Goal: Information Seeking & Learning: Check status

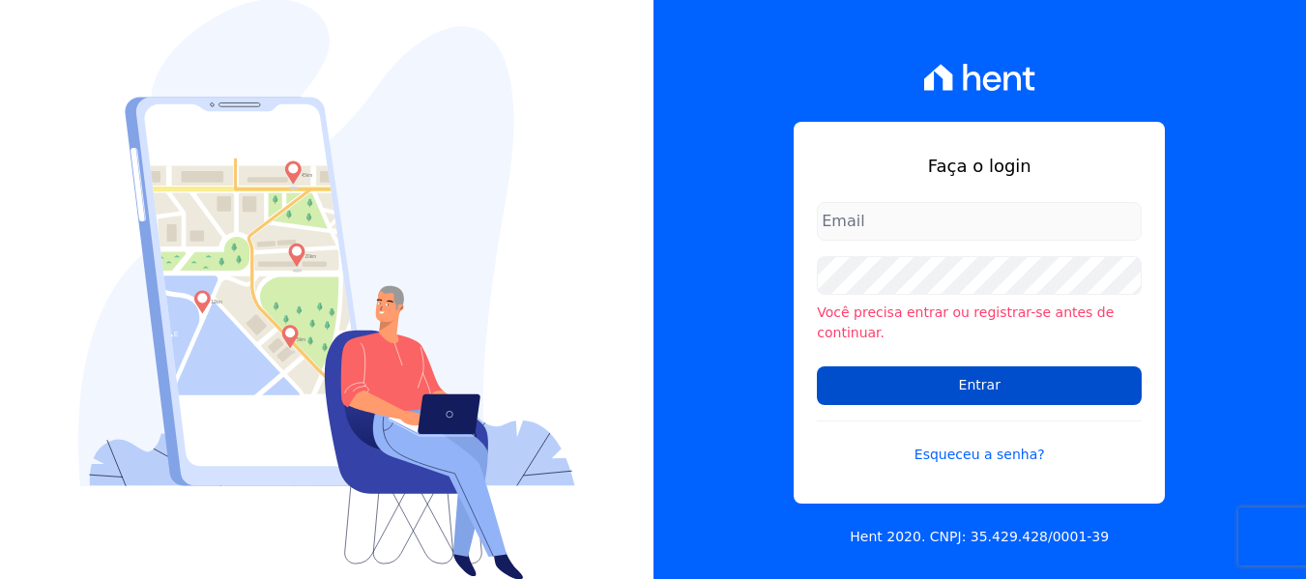
type input "maria.edinea@markaprime.com.br"
click at [978, 373] on input "Entrar" at bounding box center [979, 385] width 325 height 39
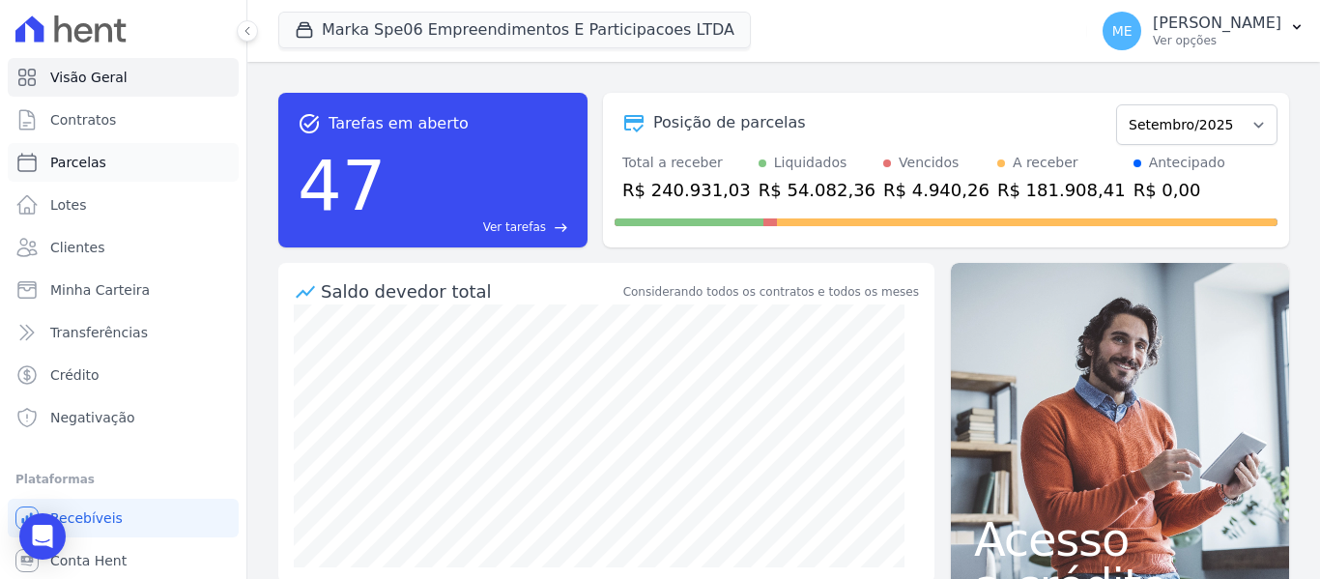
click at [103, 172] on link "Parcelas" at bounding box center [123, 162] width 231 height 39
select select
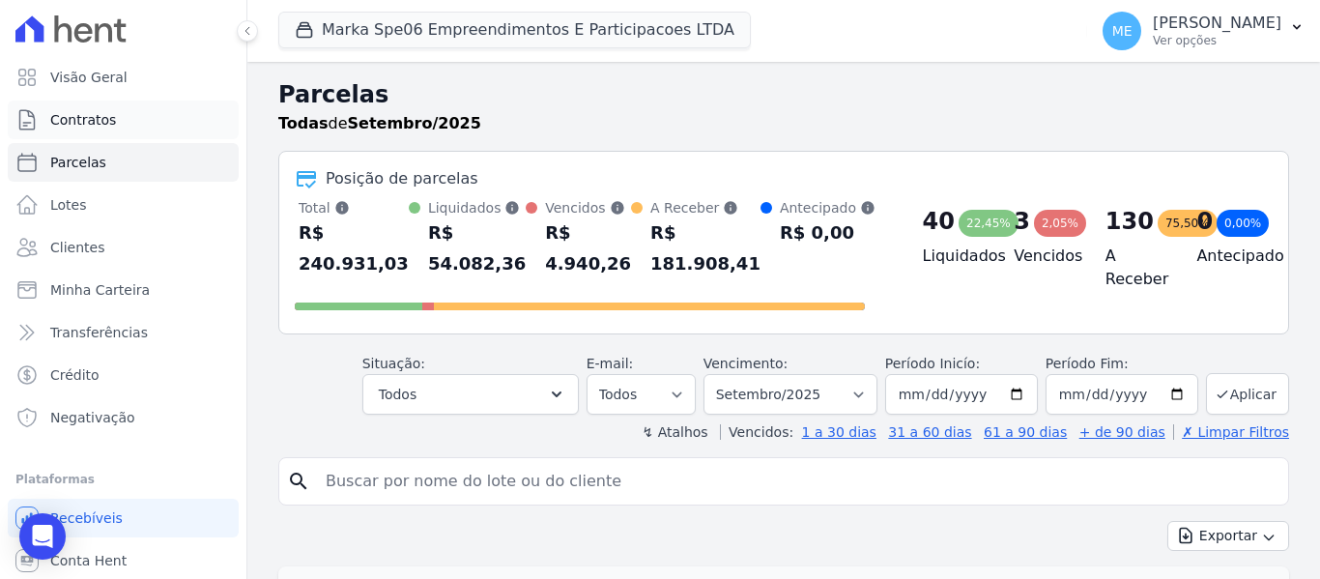
click at [100, 123] on span "Contratos" at bounding box center [83, 119] width 66 height 19
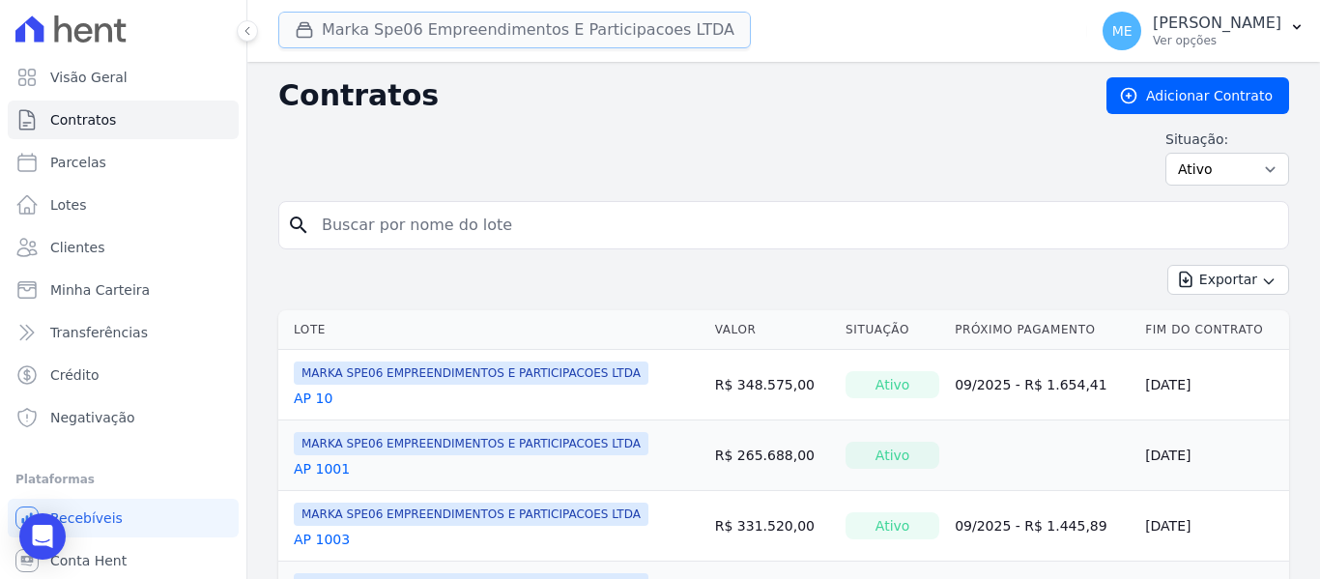
click at [510, 26] on button "Marka Spe06 Empreendimentos E Participacoes LTDA" at bounding box center [514, 30] width 473 height 37
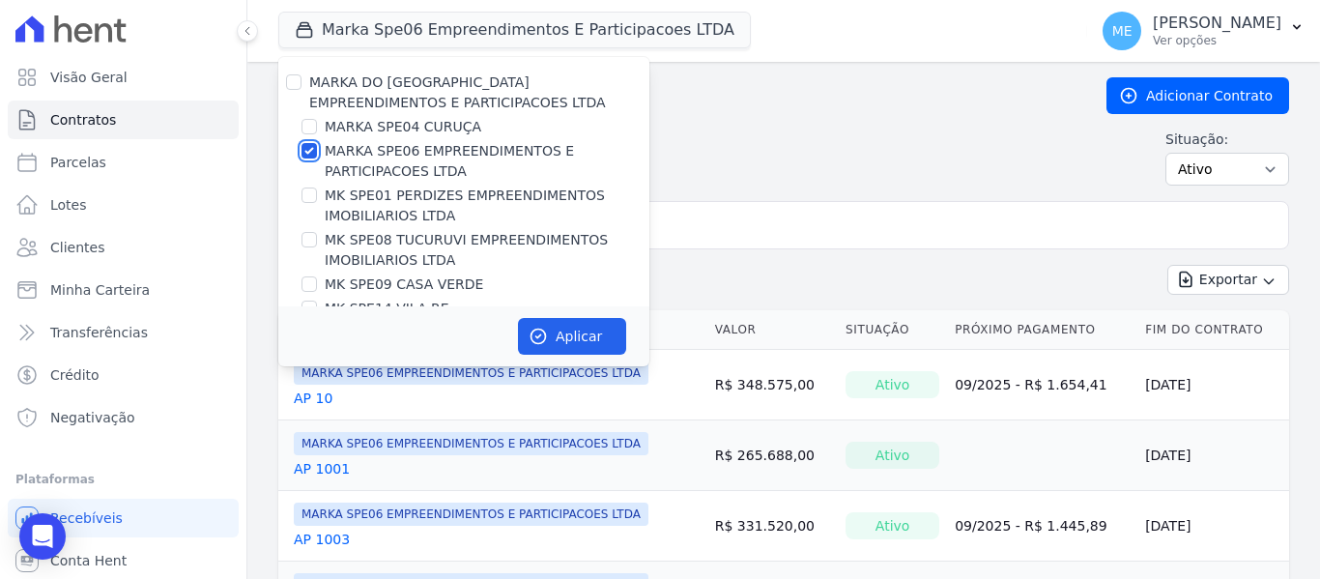
click at [311, 148] on input "MARKA SPE06 EMPREENDIMENTOS E PARTICIPACOES LTDA" at bounding box center [309, 150] width 15 height 15
checkbox input "false"
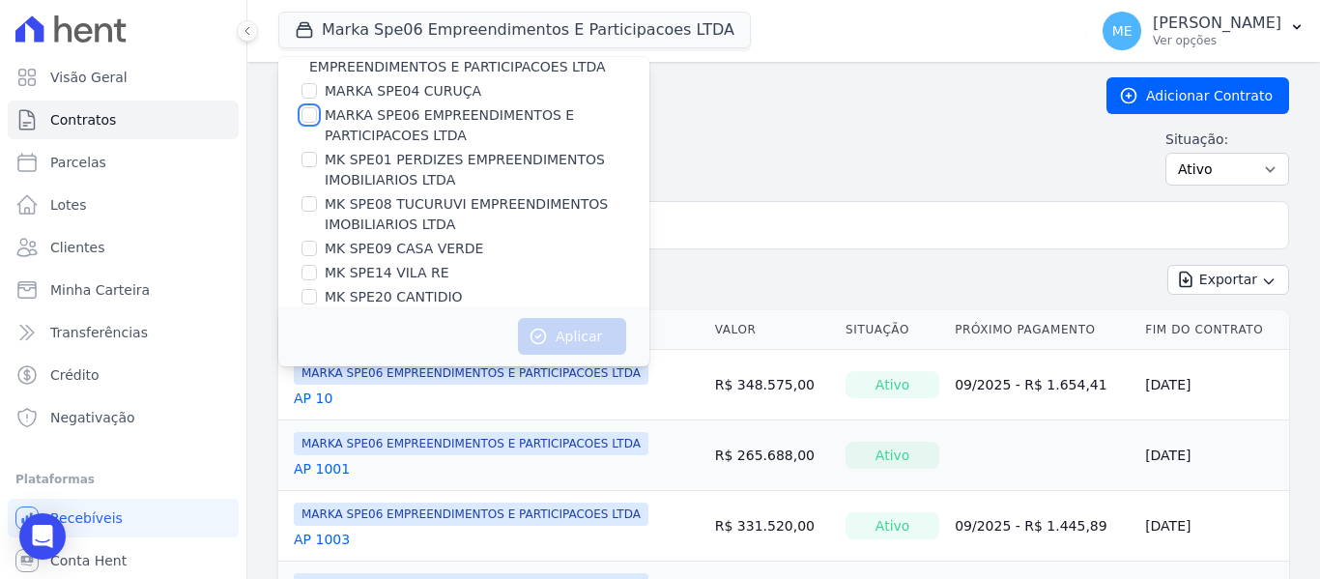
scroll to position [52, 0]
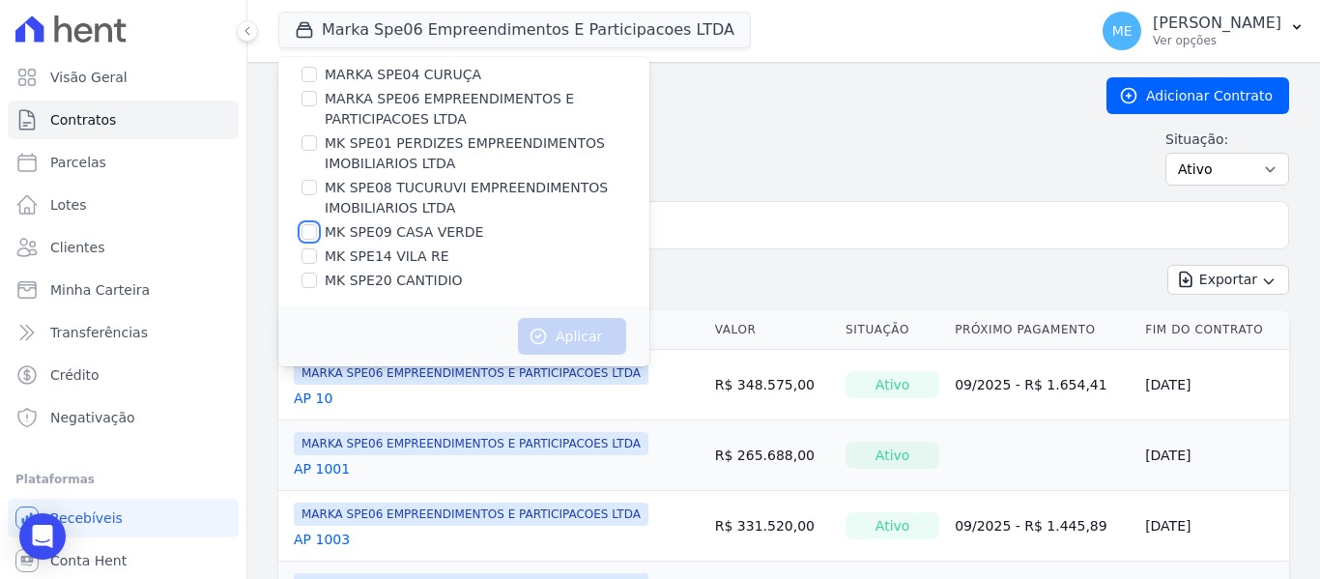
click at [315, 228] on input "MK SPE09 CASA VERDE" at bounding box center [309, 231] width 15 height 15
checkbox input "true"
click at [555, 328] on button "Aplicar" at bounding box center [572, 336] width 108 height 37
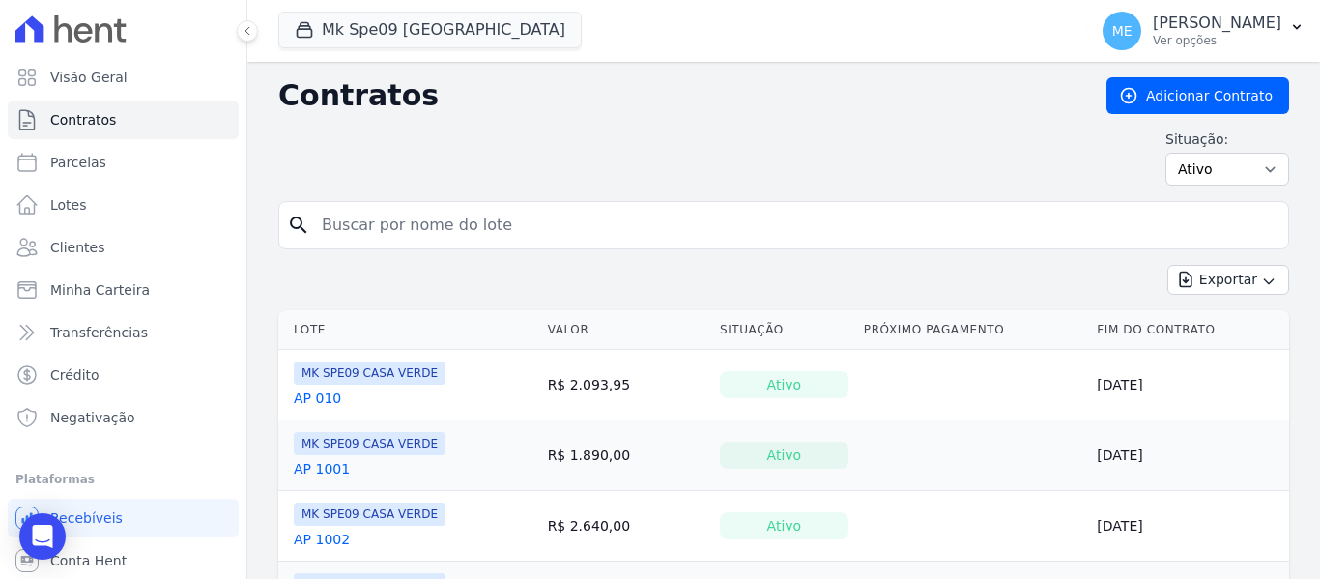
click at [522, 231] on input "search" at bounding box center [795, 225] width 970 height 39
type input "1115"
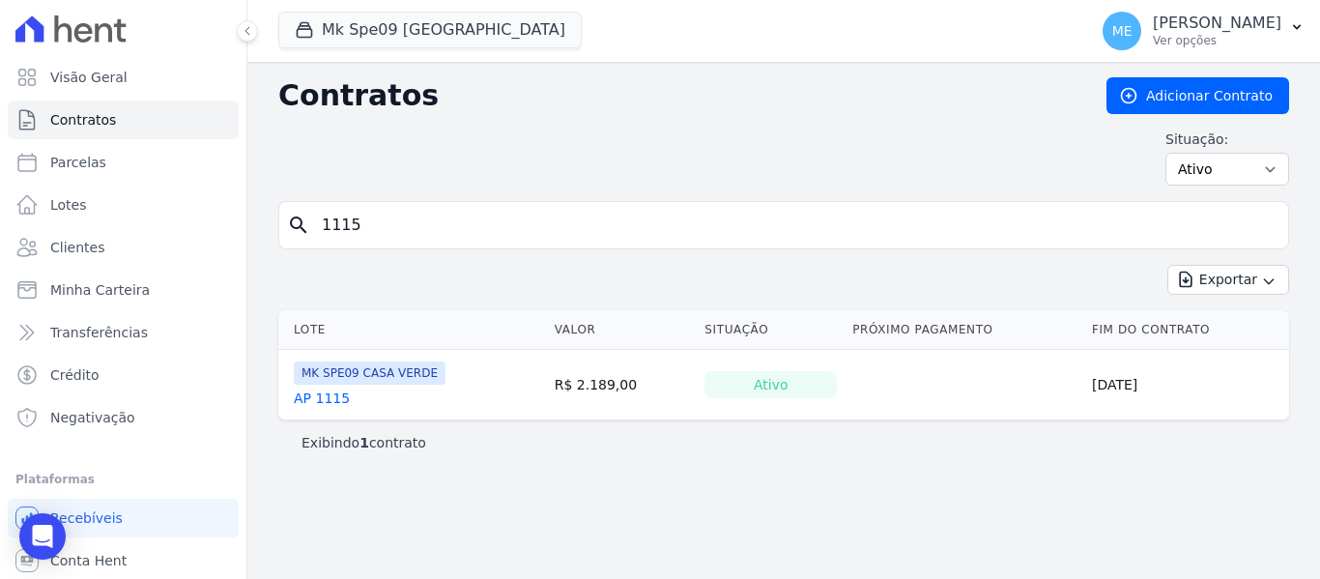
click at [323, 398] on link "AP 1115" at bounding box center [322, 398] width 56 height 19
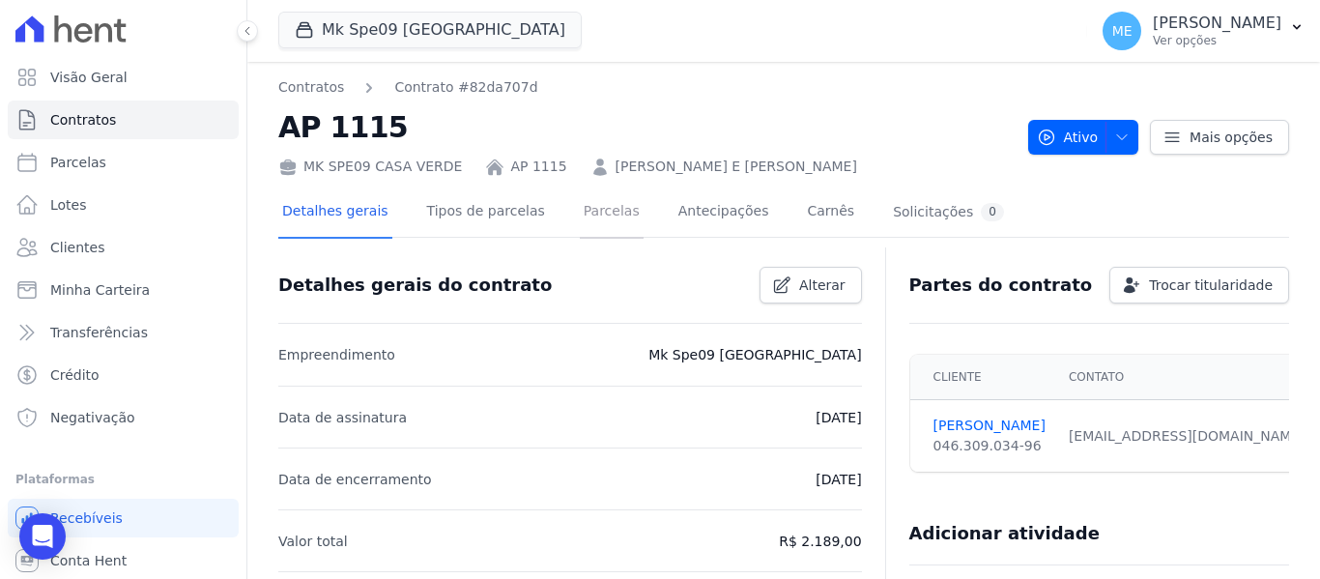
click at [593, 209] on link "Parcelas" at bounding box center [612, 212] width 64 height 51
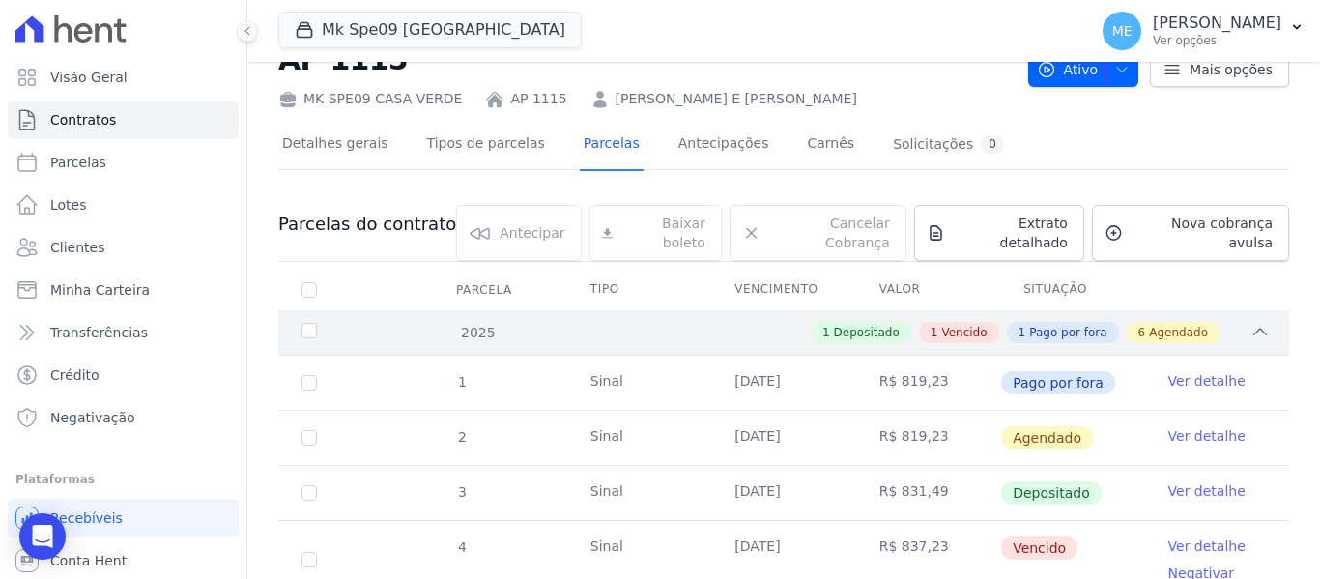
scroll to position [193, 0]
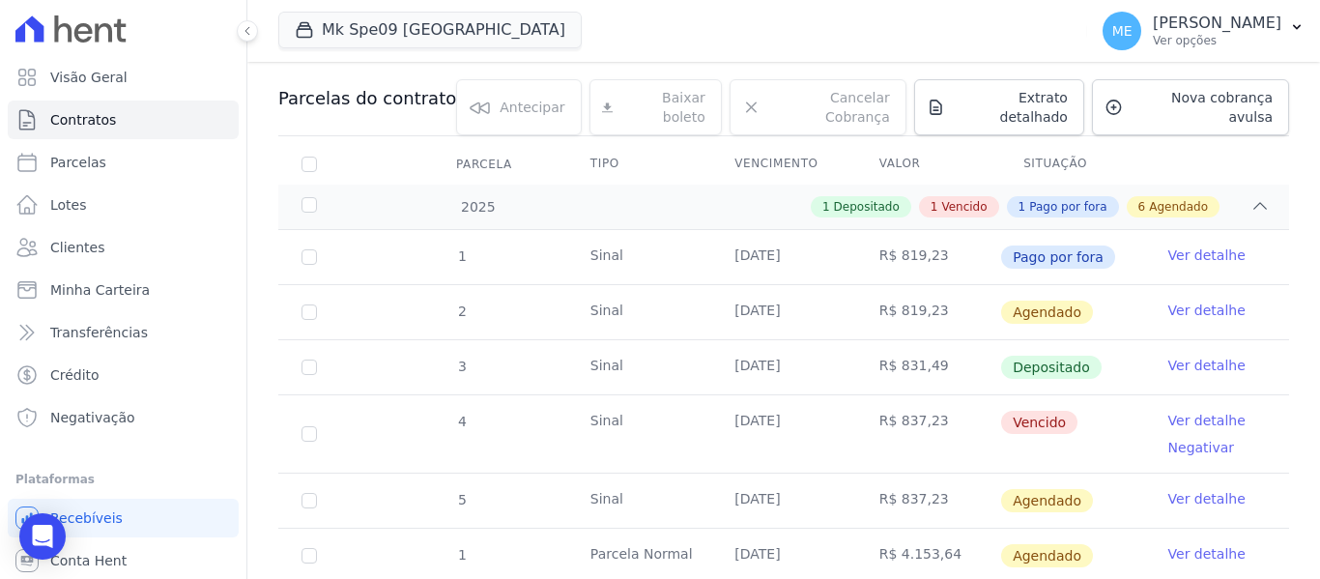
click at [1181, 356] on link "Ver detalhe" at bounding box center [1206, 365] width 77 height 19
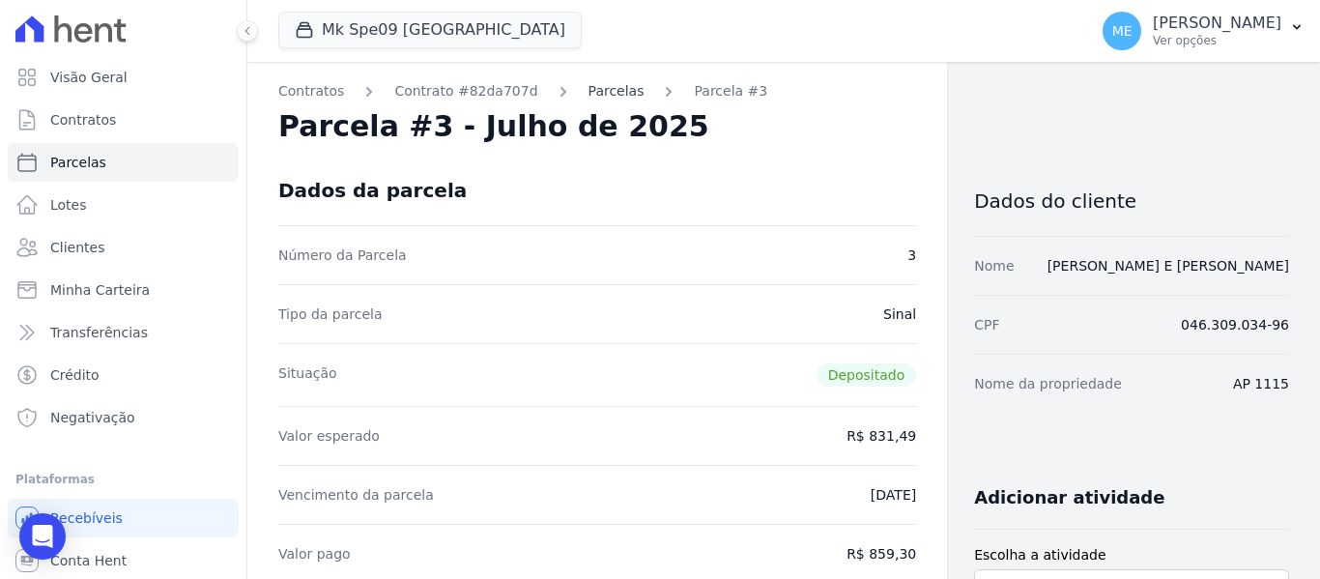
click at [589, 96] on link "Parcelas" at bounding box center [617, 91] width 56 height 20
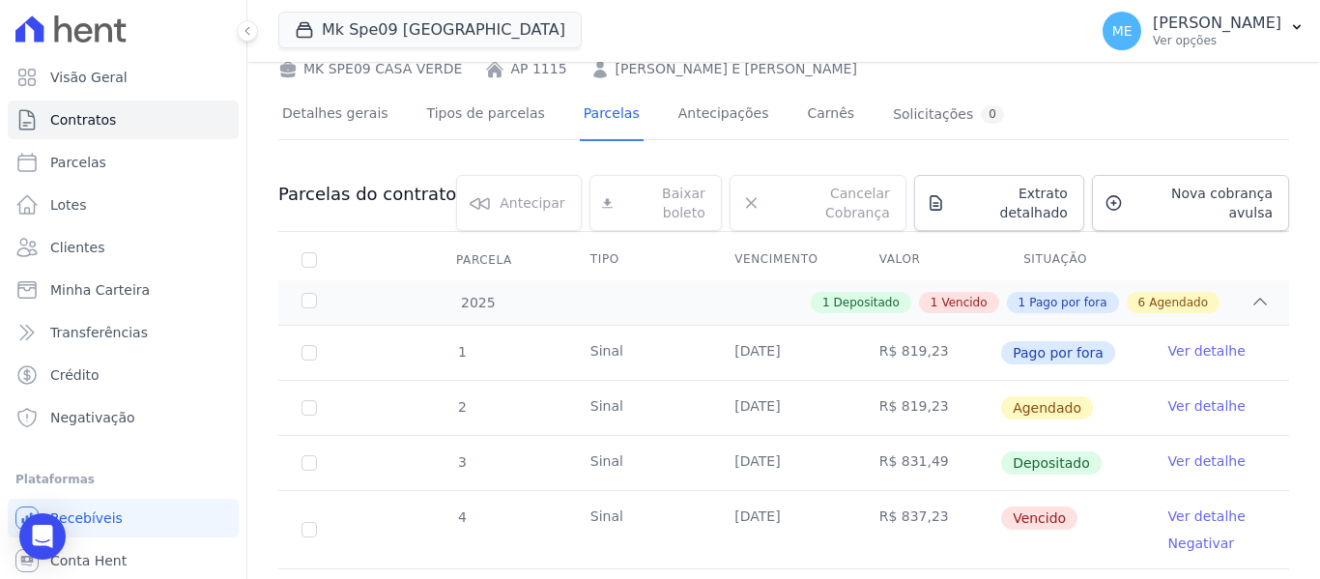
scroll to position [387, 0]
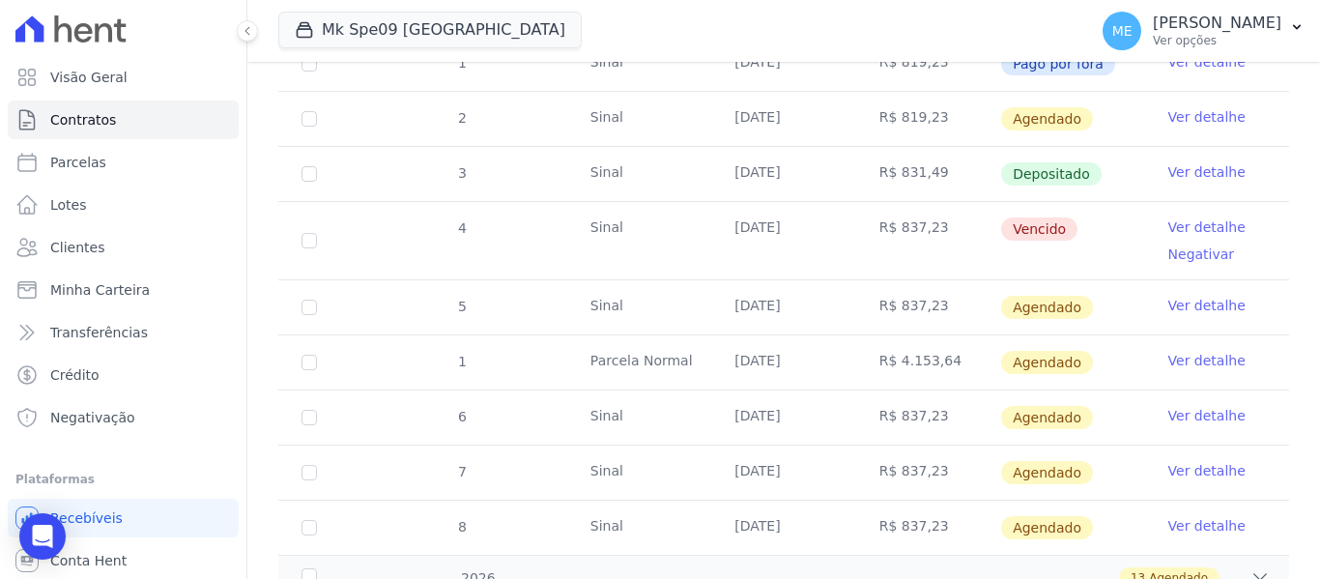
click at [1190, 162] on link "Ver detalhe" at bounding box center [1206, 171] width 77 height 19
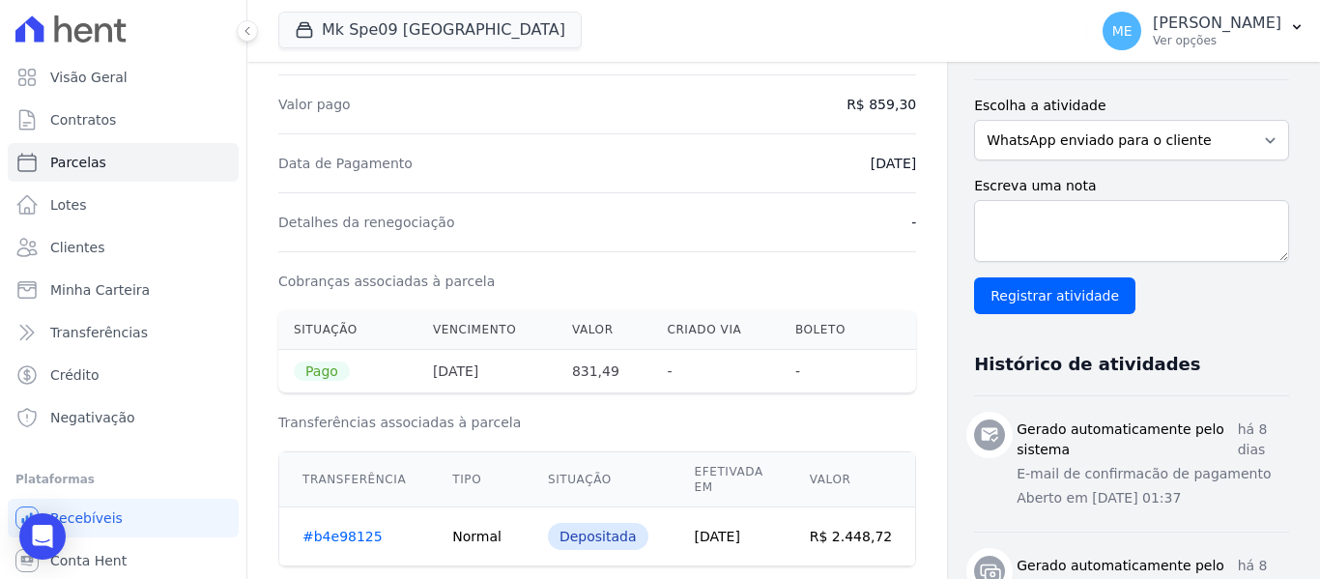
scroll to position [483, 0]
